Goal: Find specific page/section: Find specific page/section

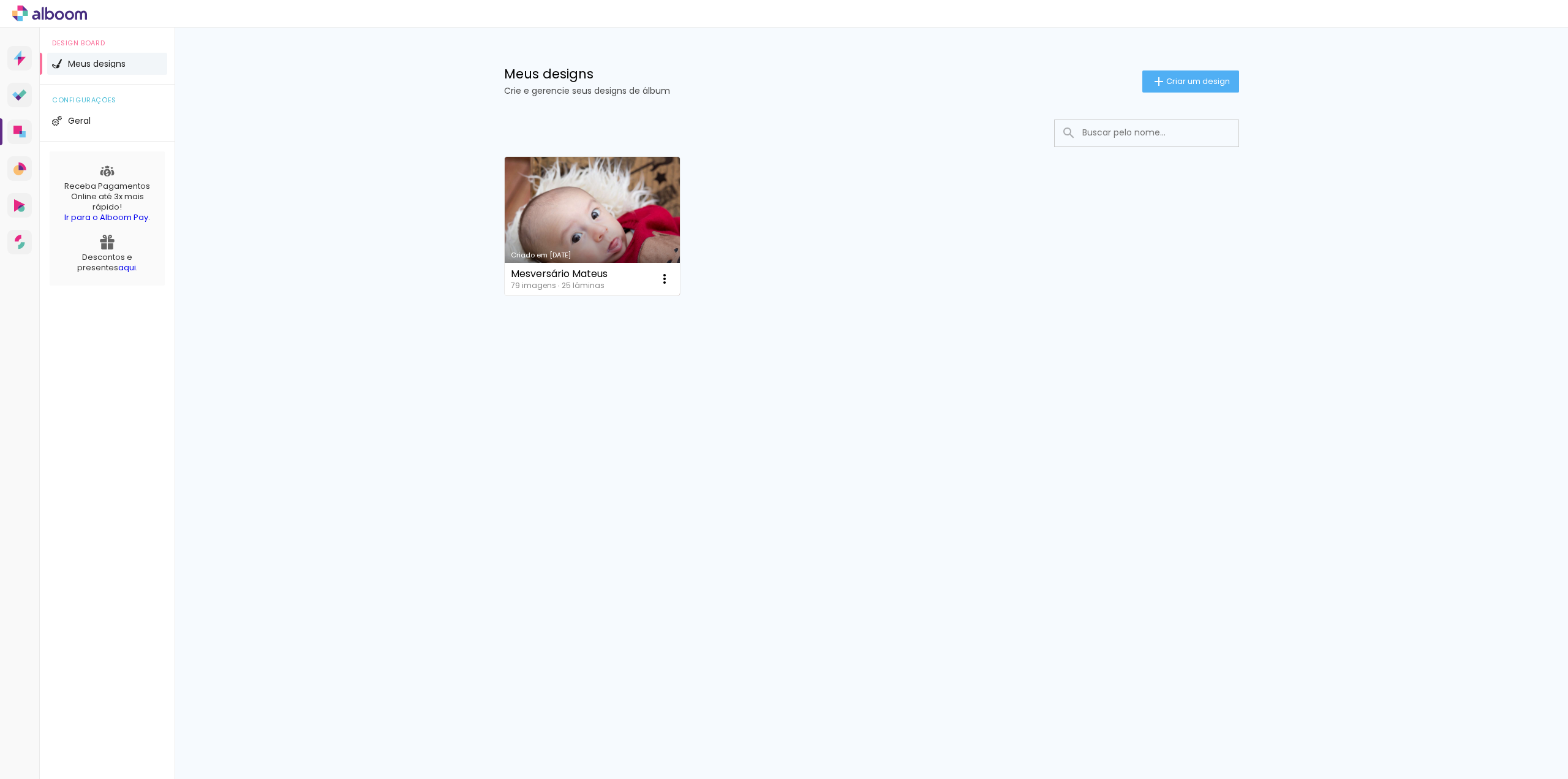
click at [581, 197] on link "Criado em [DATE]" at bounding box center [592, 226] width 175 height 138
